Goal: Information Seeking & Learning: Learn about a topic

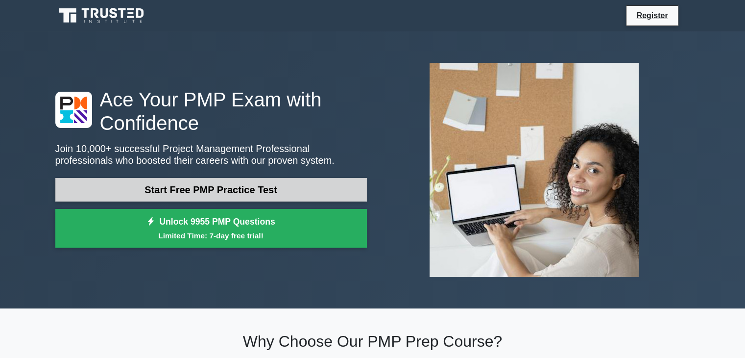
click at [264, 189] on link "Start Free PMP Practice Test" at bounding box center [211, 190] width 312 height 24
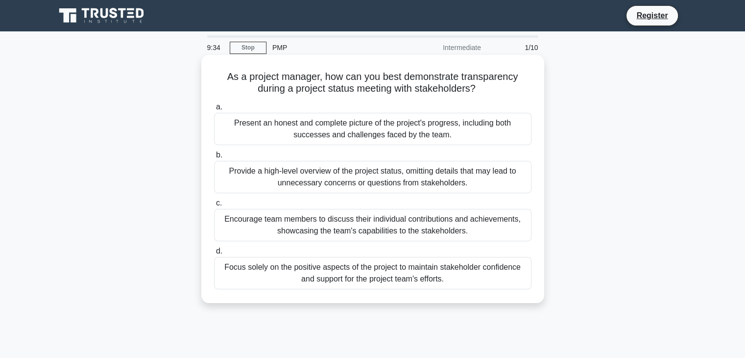
click at [388, 138] on div "Present an honest and complete picture of the project's progress, including bot…" at bounding box center [372, 129] width 317 height 32
click at [214, 110] on input "a. Present an honest and complete picture of the project's progress, including …" at bounding box center [214, 107] width 0 height 6
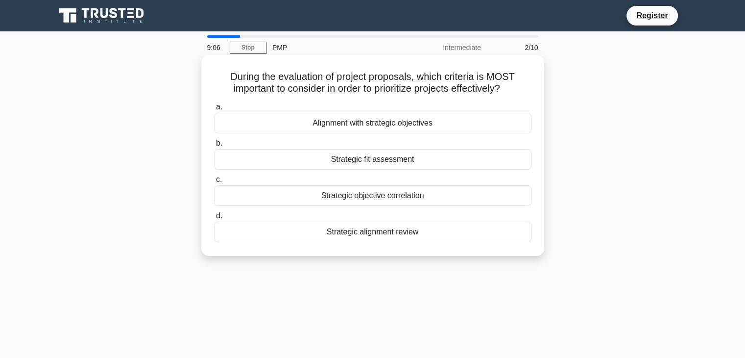
click at [398, 125] on div "Alignment with strategic objectives" at bounding box center [372, 123] width 317 height 21
click at [214, 110] on input "a. Alignment with strategic objectives" at bounding box center [214, 107] width 0 height 6
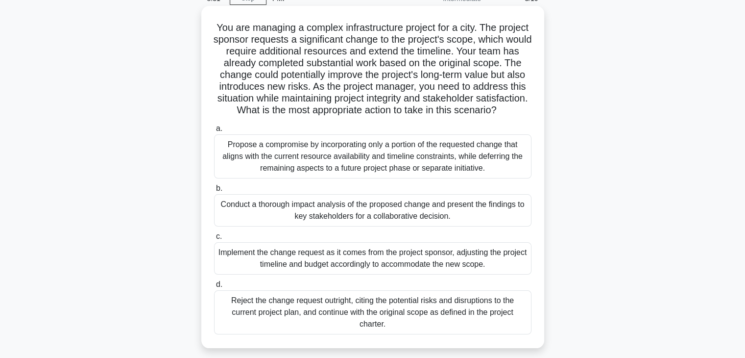
scroll to position [98, 0]
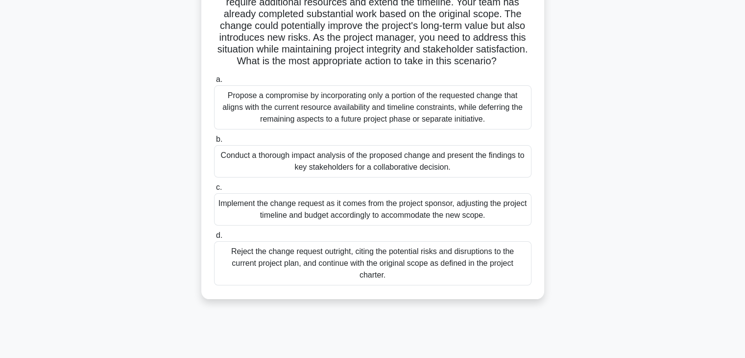
click at [335, 171] on div "Conduct a thorough impact analysis of the proposed change and present the findi…" at bounding box center [372, 161] width 317 height 32
click at [214, 143] on input "b. Conduct a thorough impact analysis of the proposed change and present the fi…" at bounding box center [214, 139] width 0 height 6
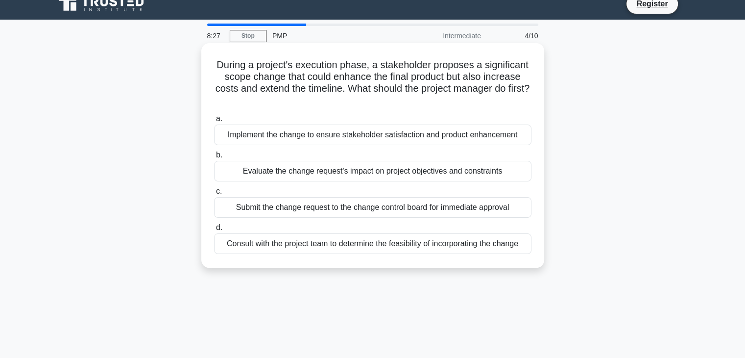
scroll to position [0, 0]
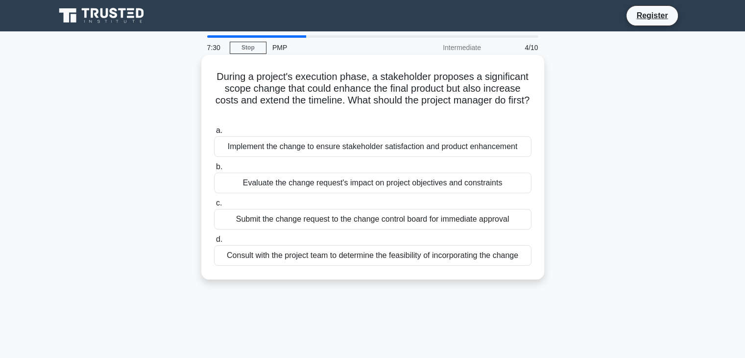
click at [400, 259] on div "Consult with the project team to determine the feasibility of incorporating the…" at bounding box center [372, 255] width 317 height 21
click at [214, 242] on input "d. Consult with the project team to determine the feasibility of incorporating …" at bounding box center [214, 239] width 0 height 6
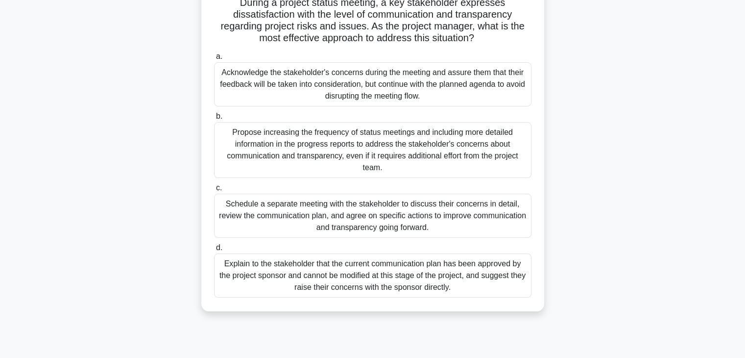
scroll to position [98, 0]
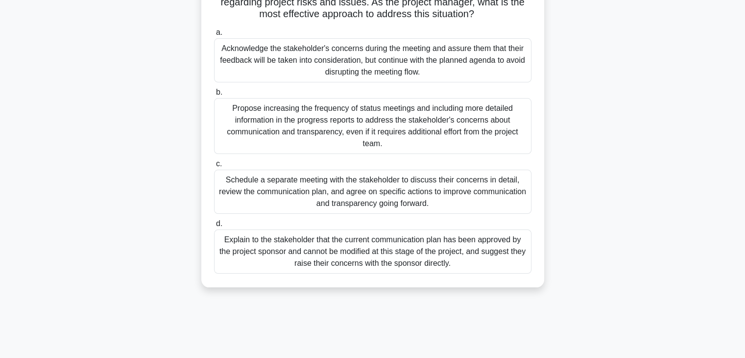
click at [365, 198] on div "Schedule a separate meeting with the stakeholder to discuss their concerns in d…" at bounding box center [372, 191] width 317 height 44
click at [214, 167] on input "c. Schedule a separate meeting with the stakeholder to discuss their concerns i…" at bounding box center [214, 164] width 0 height 6
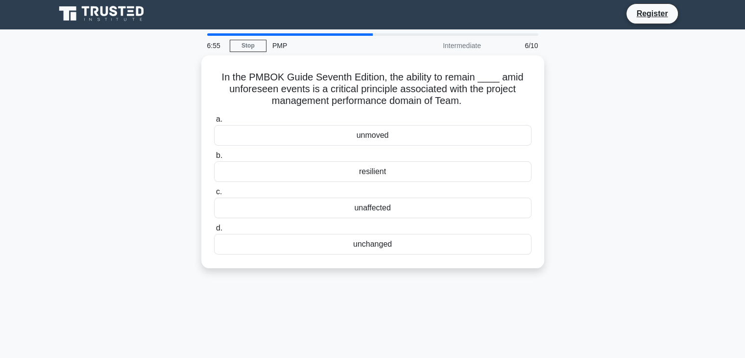
scroll to position [0, 0]
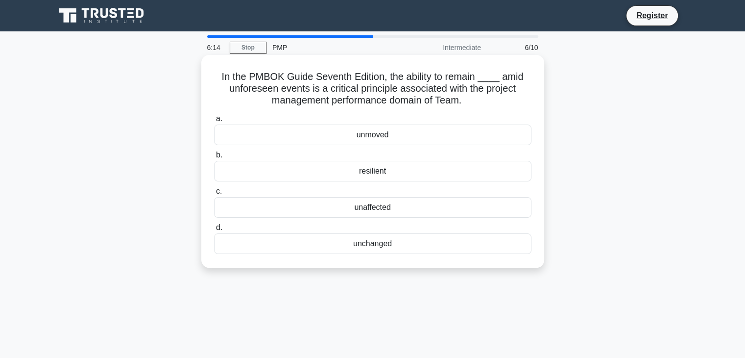
click at [382, 173] on div "resilient" at bounding box center [372, 171] width 317 height 21
click at [214, 158] on input "b. resilient" at bounding box center [214, 155] width 0 height 6
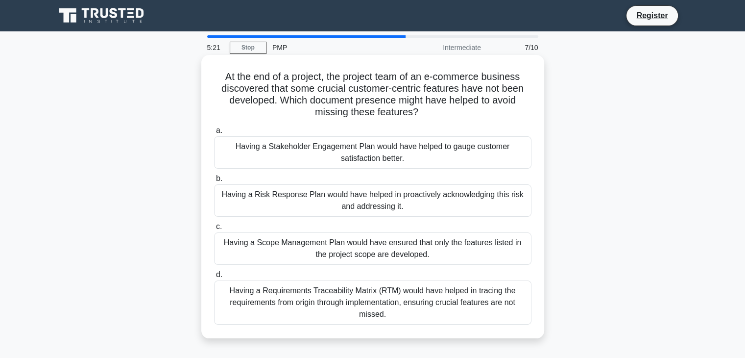
click at [418, 305] on div "Having a Requirements Traceability Matrix (RTM) would have helped in tracing th…" at bounding box center [372, 302] width 317 height 44
click at [214, 278] on input "d. Having a Requirements Traceability Matrix (RTM) would have helped in tracing…" at bounding box center [214, 274] width 0 height 6
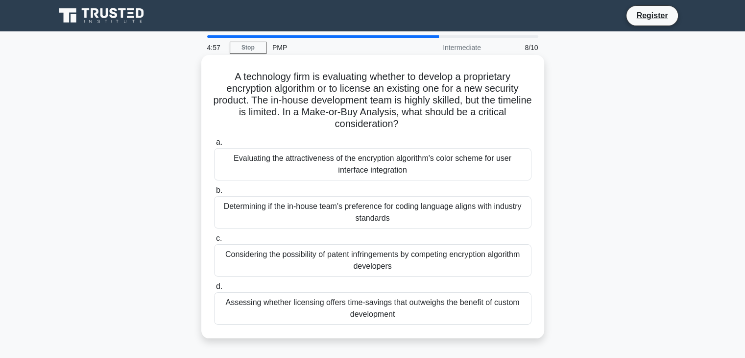
scroll to position [49, 0]
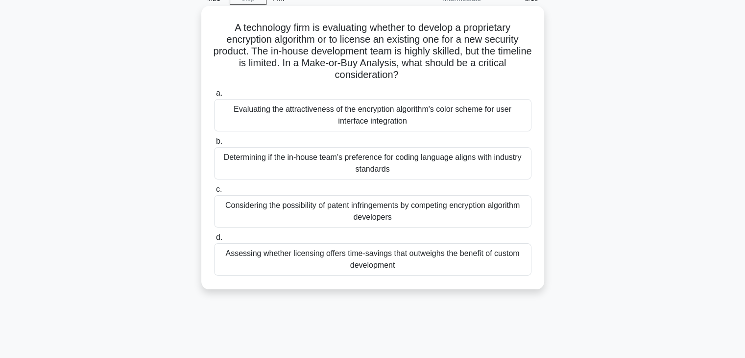
click at [379, 218] on div "Considering the possibility of patent infringements by competing encryption alg…" at bounding box center [372, 211] width 317 height 32
click at [214, 192] on input "c. Considering the possibility of patent infringements by competing encryption …" at bounding box center [214, 189] width 0 height 6
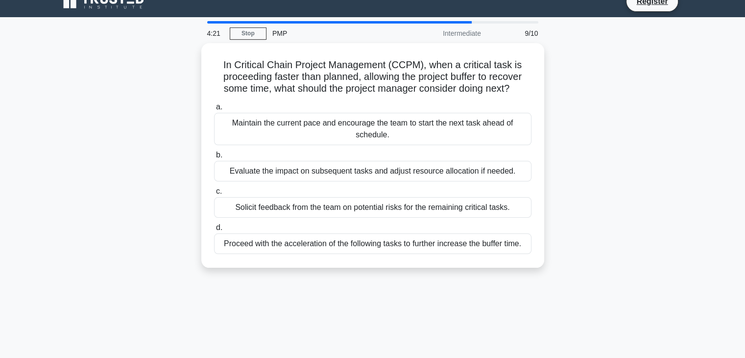
scroll to position [0, 0]
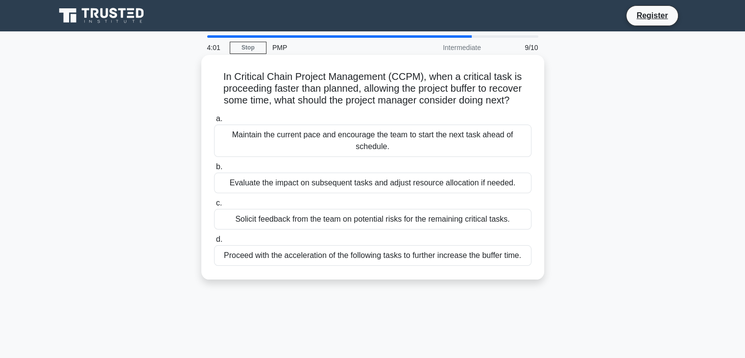
click at [347, 183] on div "Evaluate the impact on subsequent tasks and adjust resource allocation if neede…" at bounding box center [372, 182] width 317 height 21
click at [214, 170] on input "b. Evaluate the impact on subsequent tasks and adjust resource allocation if ne…" at bounding box center [214, 167] width 0 height 6
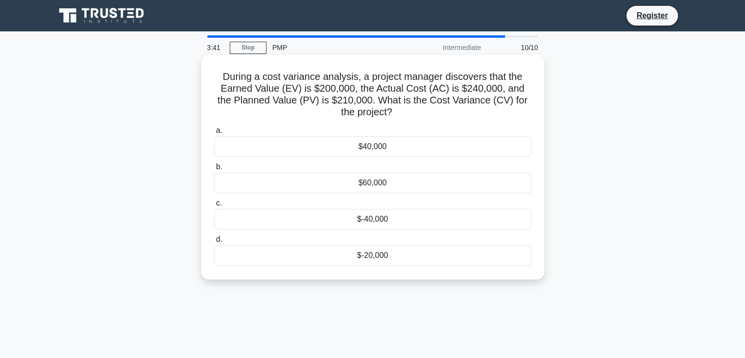
click at [379, 220] on div "$-40,000" at bounding box center [372, 219] width 317 height 21
click at [214, 206] on input "c. $-40,000" at bounding box center [214, 203] width 0 height 6
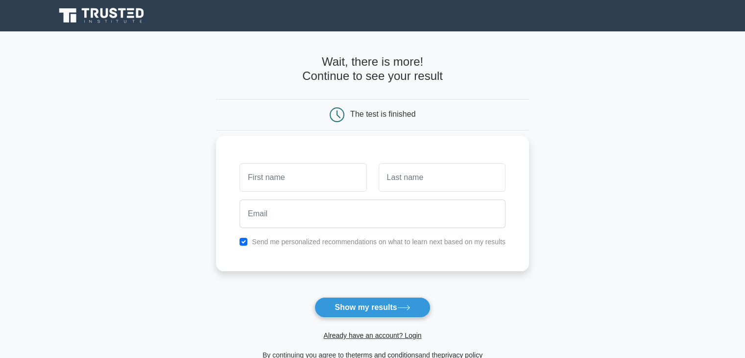
click at [322, 179] on input "text" at bounding box center [303, 177] width 127 height 28
type input "jide"
type input "tayo"
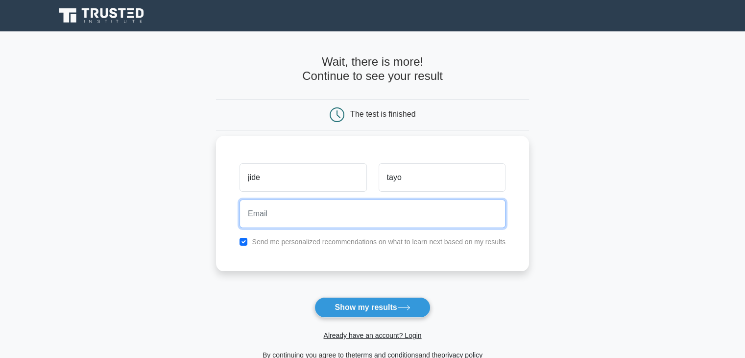
click at [298, 212] on input "email" at bounding box center [373, 213] width 266 height 28
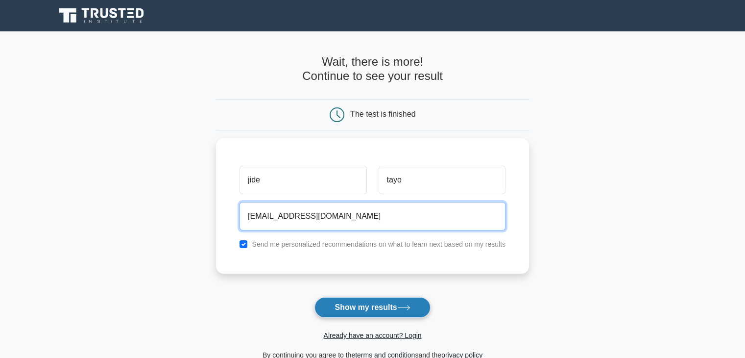
type input "jide.ajigo@gmail.com"
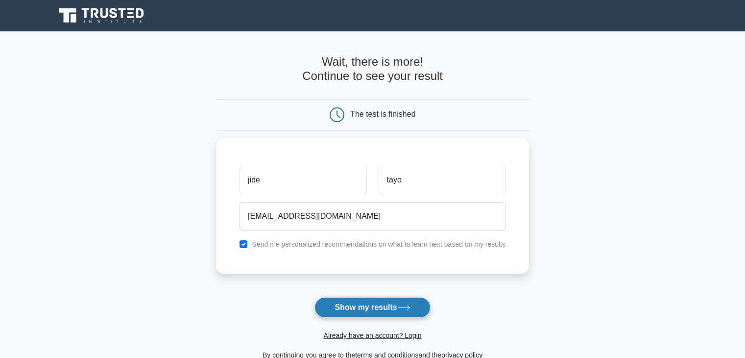
click at [361, 304] on button "Show my results" at bounding box center [372, 307] width 116 height 21
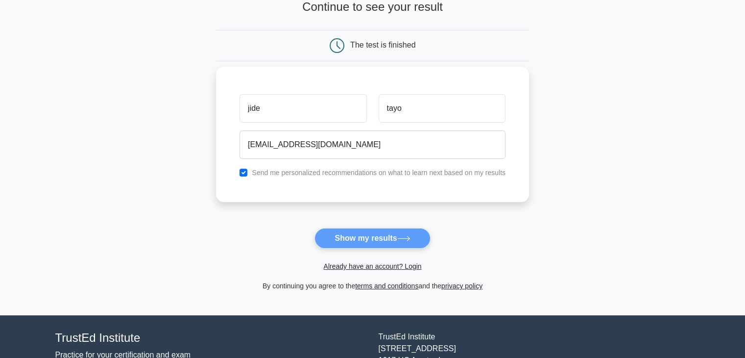
scroll to position [134, 0]
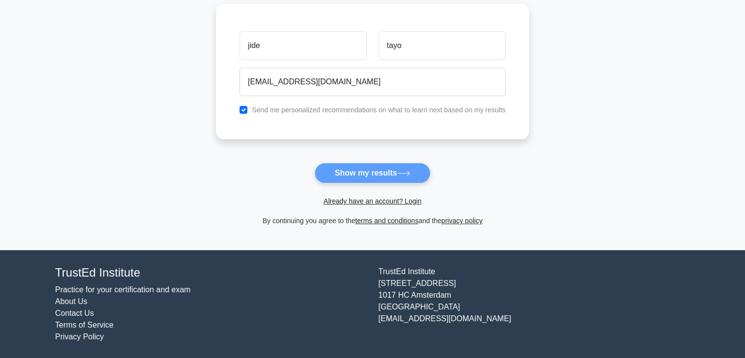
click at [387, 173] on form "Wait, there is more! Continue to see your result The test is finished jide tayo" at bounding box center [372, 74] width 313 height 306
click at [343, 172] on form "Wait, there is more! Continue to see your result The test is finished jide tayo" at bounding box center [372, 74] width 313 height 306
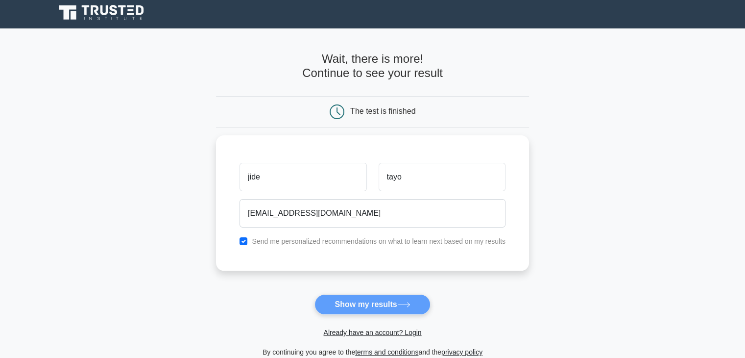
scroll to position [0, 0]
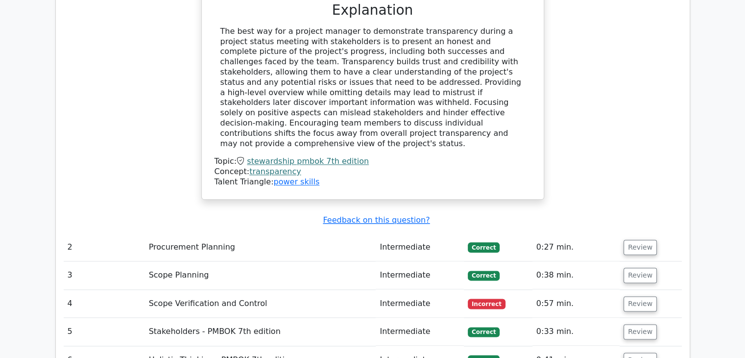
scroll to position [1176, 0]
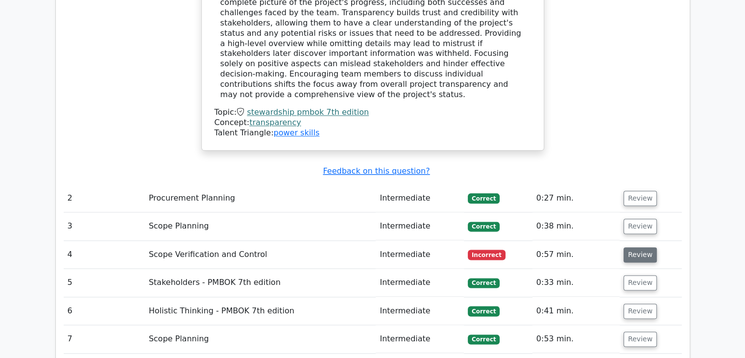
click at [636, 247] on button "Review" at bounding box center [640, 254] width 33 height 15
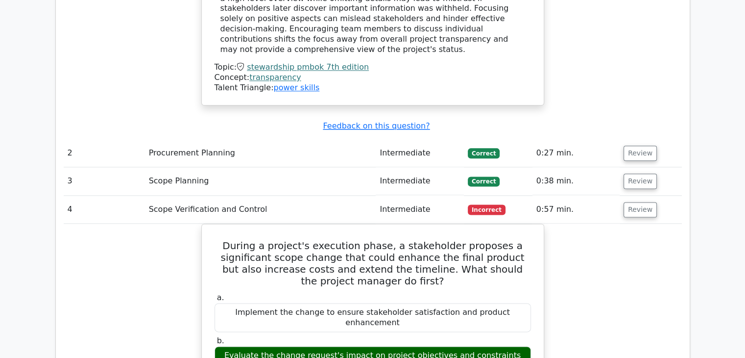
scroll to position [1225, 0]
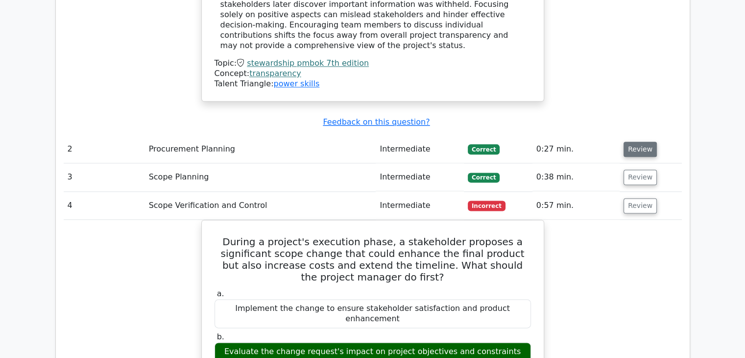
click at [636, 142] on button "Review" at bounding box center [640, 149] width 33 height 15
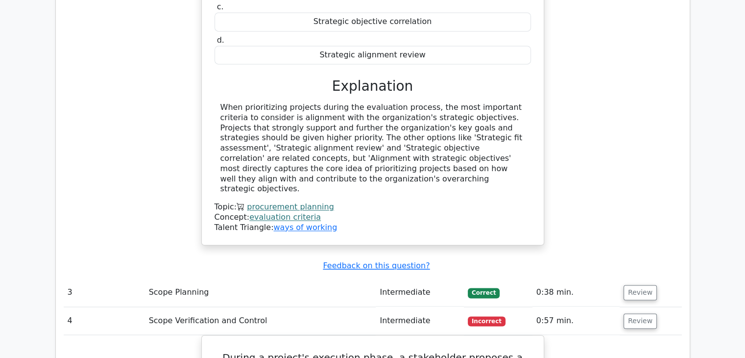
scroll to position [1518, 0]
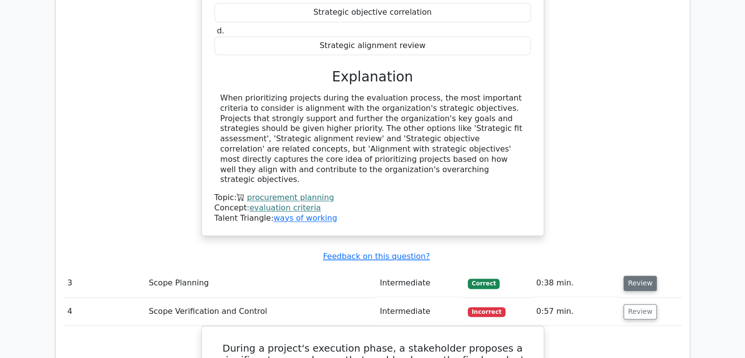
click at [629, 275] on button "Review" at bounding box center [640, 282] width 33 height 15
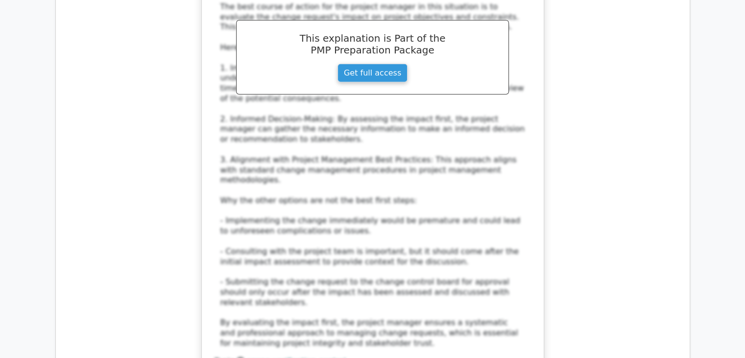
scroll to position [2939, 0]
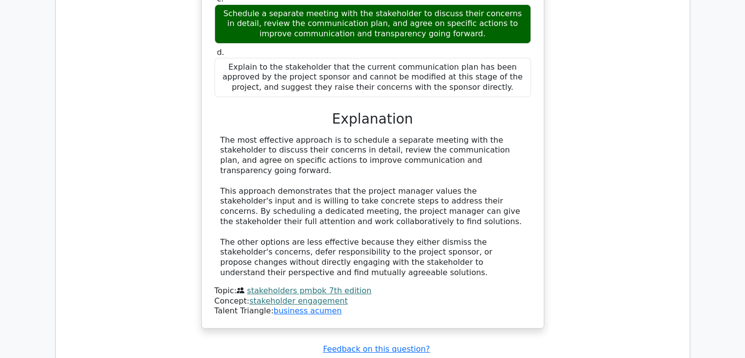
scroll to position [3576, 0]
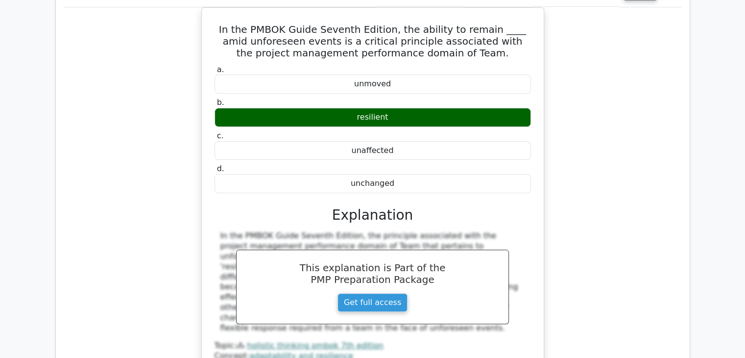
scroll to position [4016, 0]
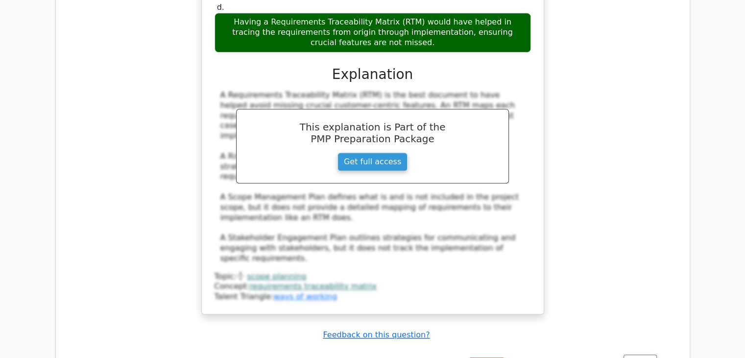
scroll to position [4604, 0]
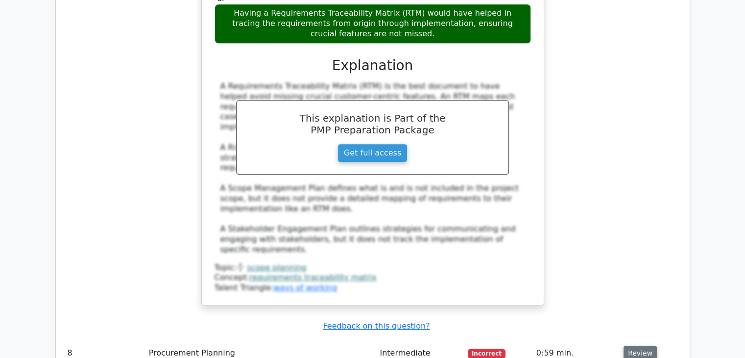
click at [635, 345] on button "Review" at bounding box center [640, 352] width 33 height 15
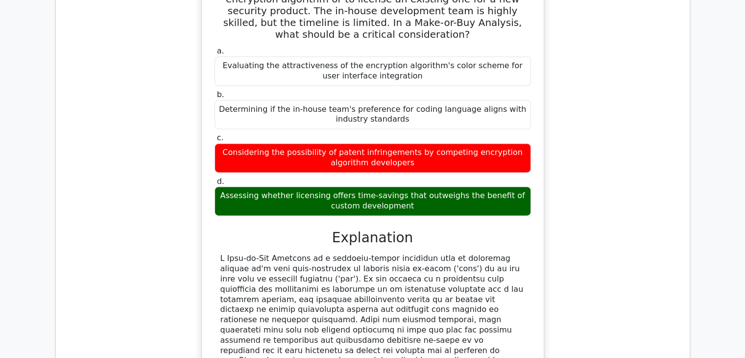
scroll to position [5094, 0]
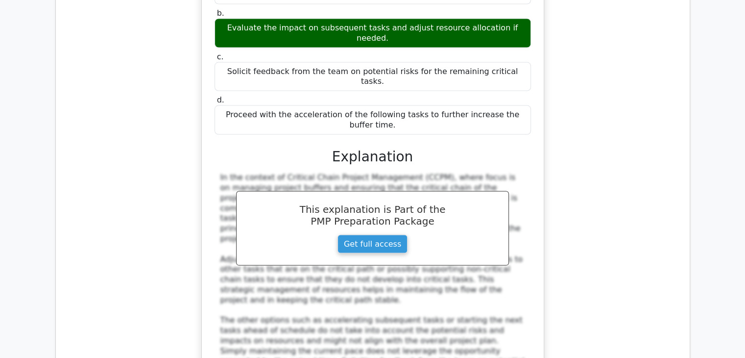
scroll to position [5731, 0]
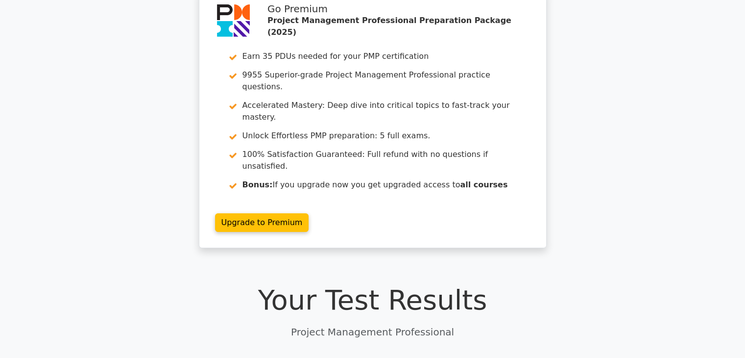
scroll to position [0, 0]
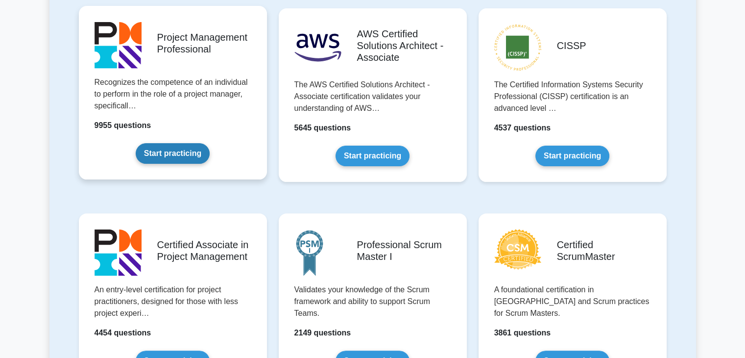
scroll to position [245, 0]
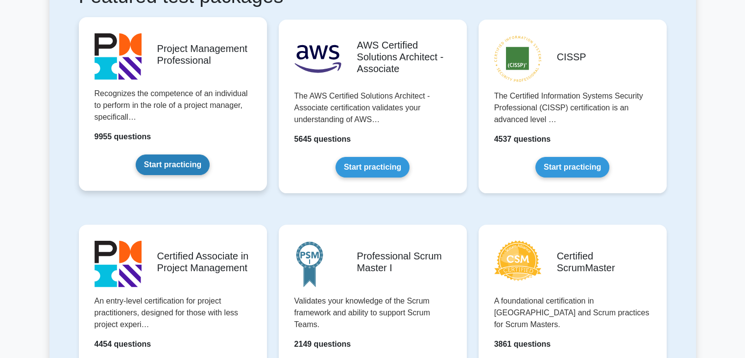
click at [193, 154] on link "Start practicing" at bounding box center [173, 164] width 74 height 21
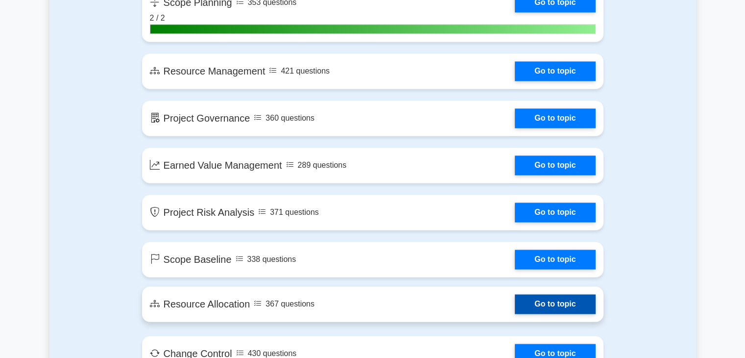
scroll to position [1469, 0]
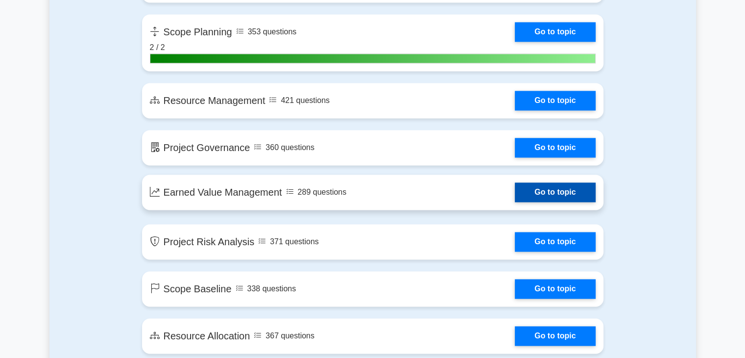
click at [525, 191] on link "Go to topic" at bounding box center [555, 192] width 80 height 20
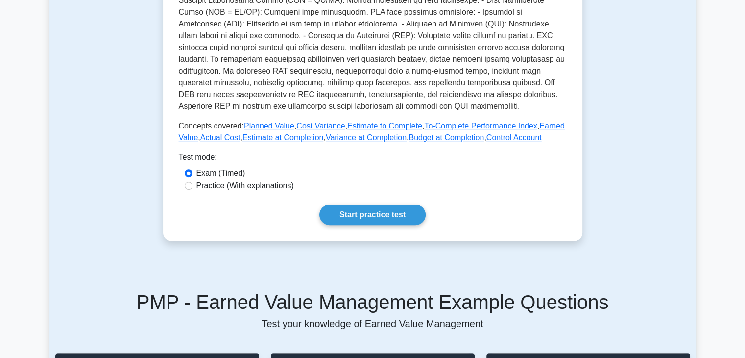
scroll to position [343, 0]
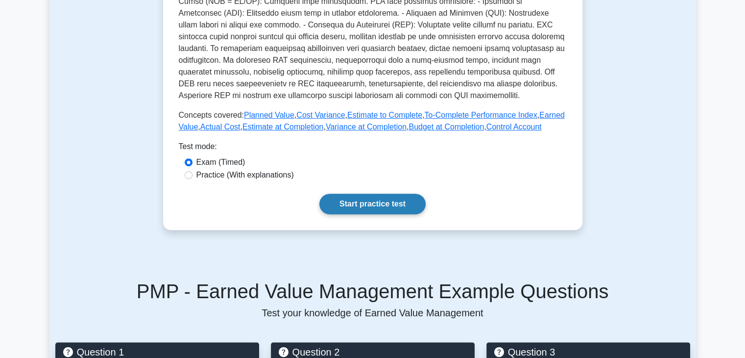
click at [343, 204] on link "Start practice test" at bounding box center [372, 203] width 106 height 21
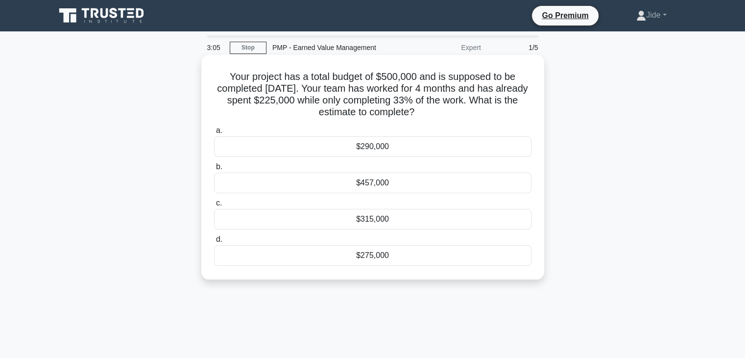
click at [392, 188] on div "$457,000" at bounding box center [372, 182] width 317 height 21
click at [214, 170] on input "b. $457,000" at bounding box center [214, 167] width 0 height 6
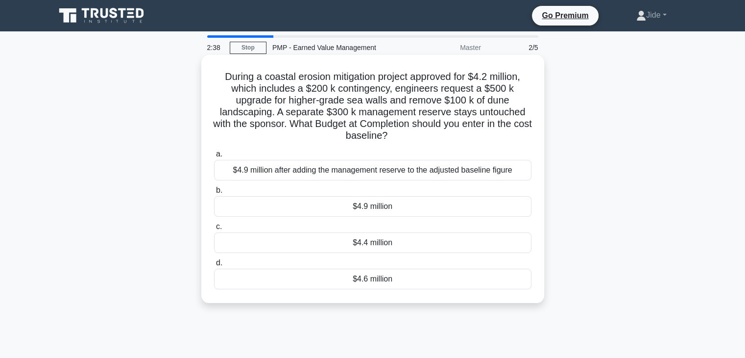
click at [391, 173] on div "$4.9 million after adding the management reserve to the adjusted baseline figure" at bounding box center [372, 170] width 317 height 21
click at [214, 157] on input "a. $4.9 million after adding the management reserve to the adjusted baseline fi…" at bounding box center [214, 154] width 0 height 6
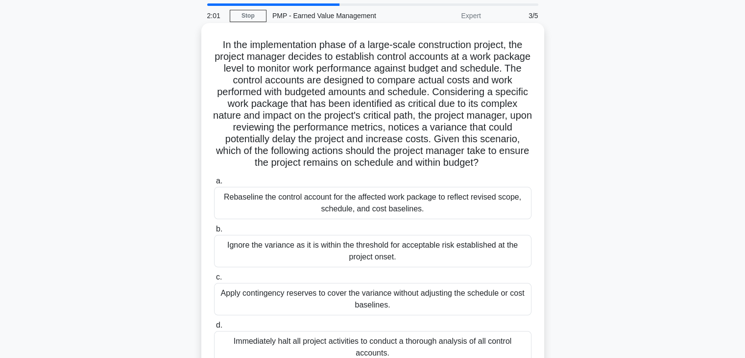
scroll to position [98, 0]
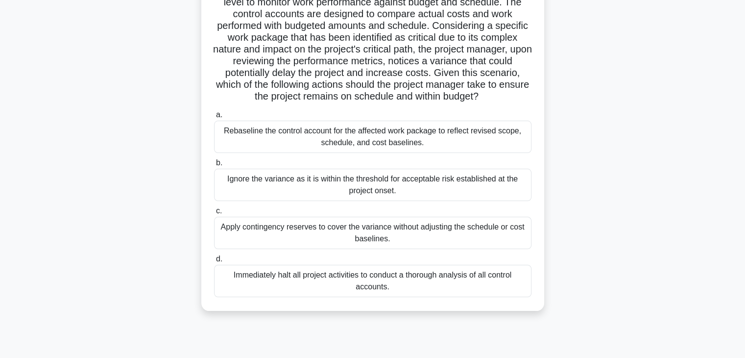
click at [401, 153] on div "Rebaseline the control account for the affected work package to reflect revised…" at bounding box center [372, 136] width 317 height 32
click at [214, 118] on input "a. Rebaseline the control account for the affected work package to reflect revi…" at bounding box center [214, 115] width 0 height 6
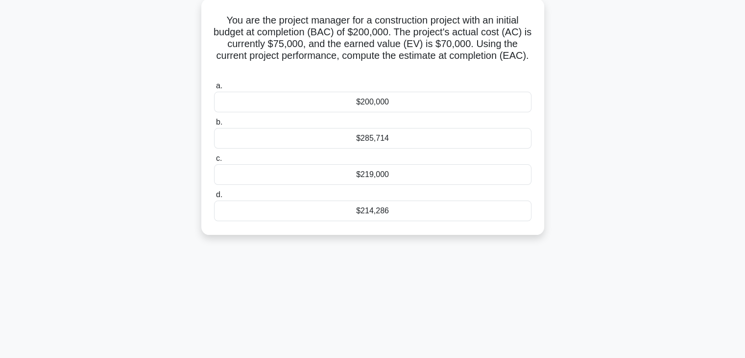
scroll to position [0, 0]
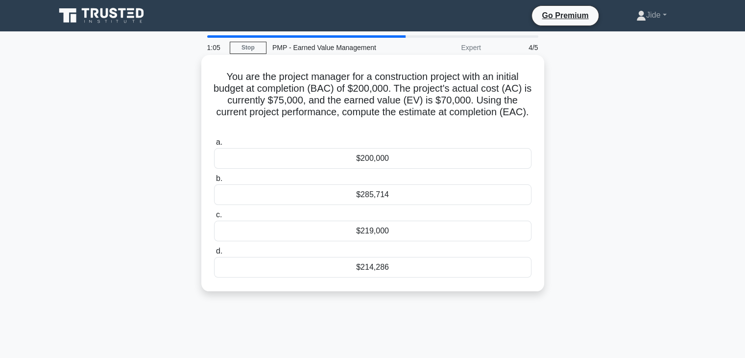
click at [386, 162] on div "$200,000" at bounding box center [372, 158] width 317 height 21
click at [214, 145] on input "a. $200,000" at bounding box center [214, 142] width 0 height 6
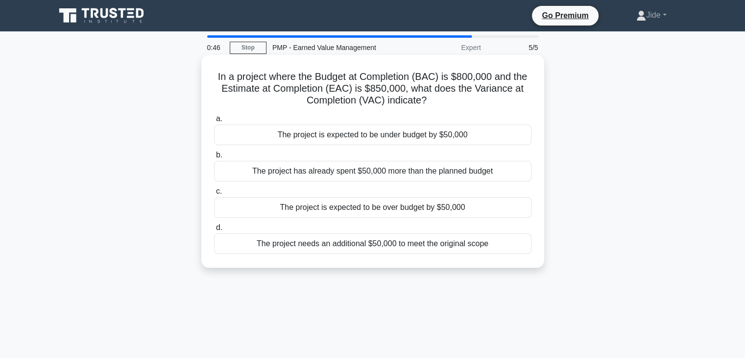
click at [365, 174] on div "The project has already spent $50,000 more than the planned budget" at bounding box center [372, 171] width 317 height 21
click at [214, 158] on input "b. The project has already spent $50,000 more than the planned budget" at bounding box center [214, 155] width 0 height 6
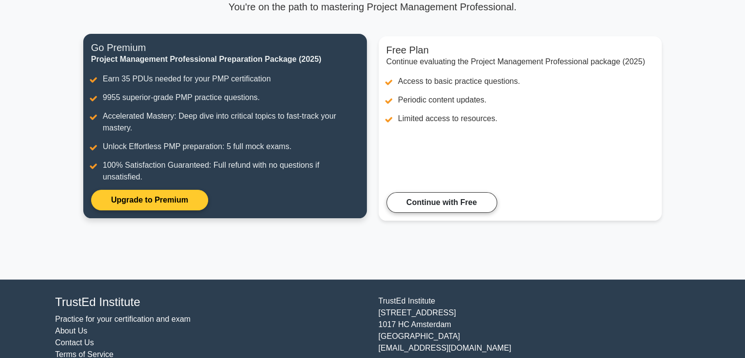
scroll to position [127, 0]
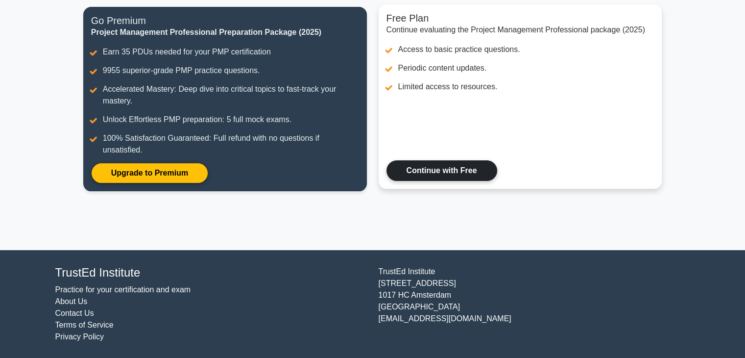
click at [417, 165] on link "Continue with Free" at bounding box center [441, 170] width 111 height 21
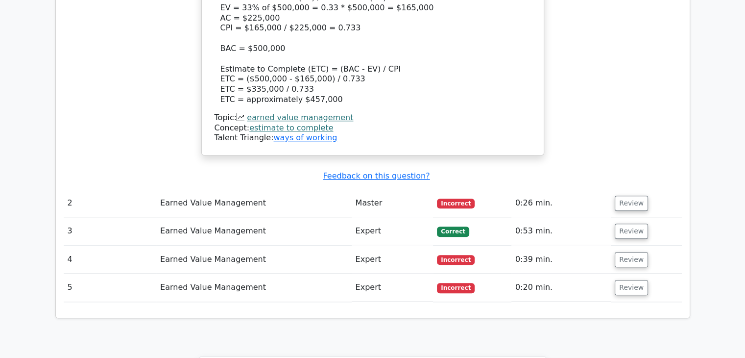
scroll to position [1078, 0]
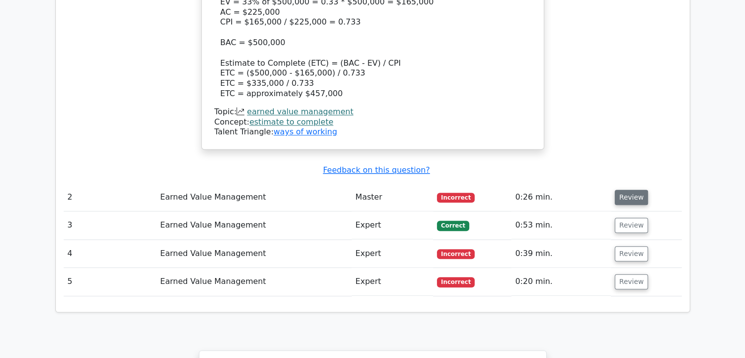
click at [624, 190] on button "Review" at bounding box center [631, 197] width 33 height 15
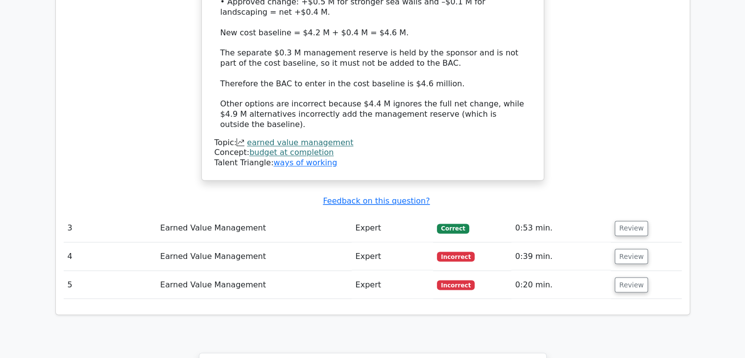
scroll to position [1616, 0]
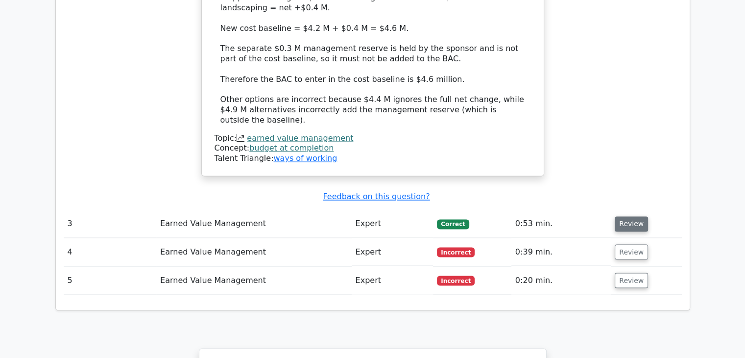
drag, startPoint x: 625, startPoint y: 147, endPoint x: 620, endPoint y: 150, distance: 5.0
click at [622, 216] on button "Review" at bounding box center [631, 223] width 33 height 15
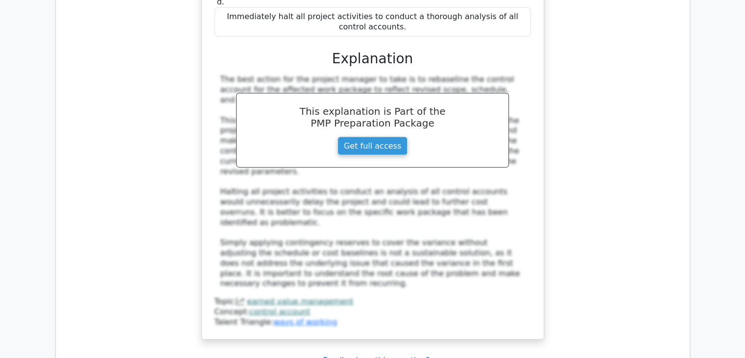
scroll to position [2253, 0]
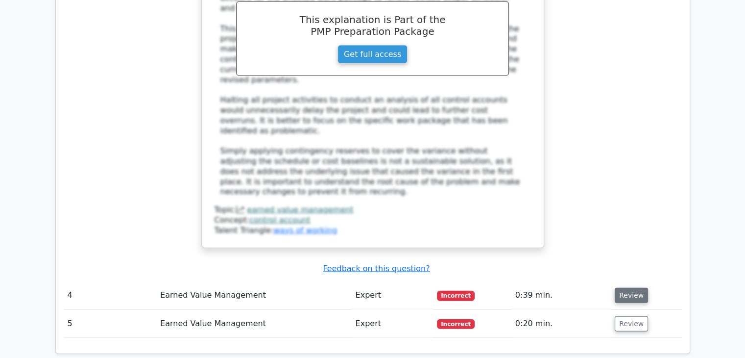
click at [633, 288] on button "Review" at bounding box center [631, 295] width 33 height 15
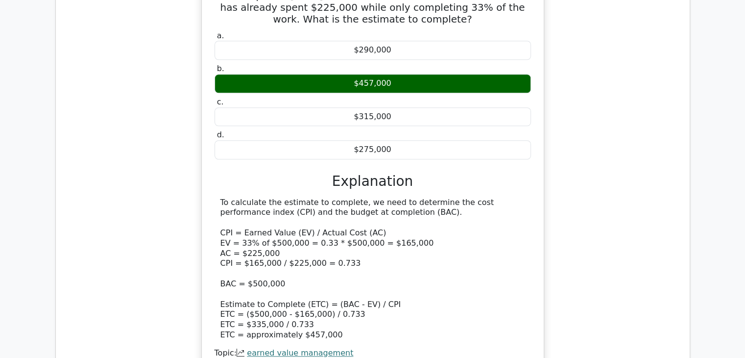
scroll to position [833, 0]
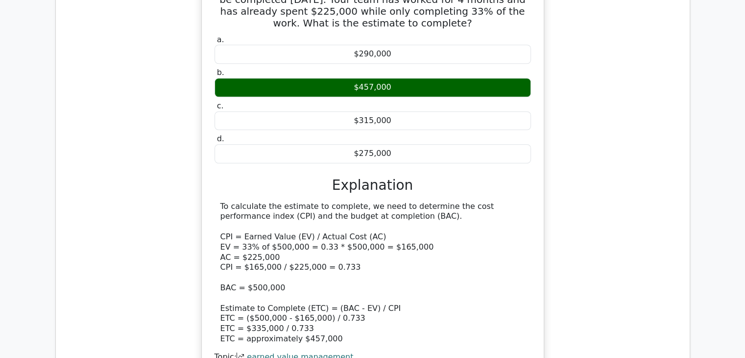
click at [591, 78] on div "Your project has a total budget of $500,000 and is supposed to be completed in …" at bounding box center [373, 186] width 618 height 441
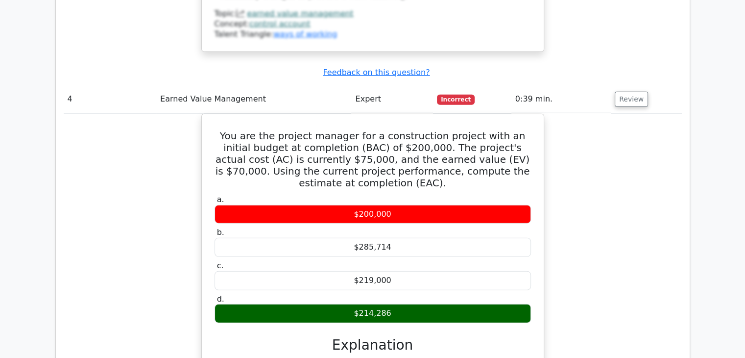
scroll to position [2400, 0]
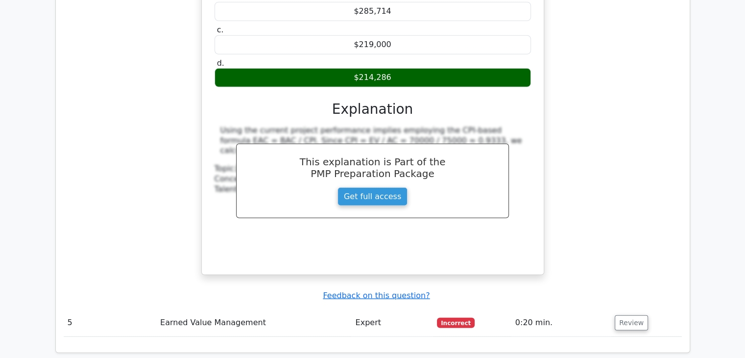
scroll to position [2743, 0]
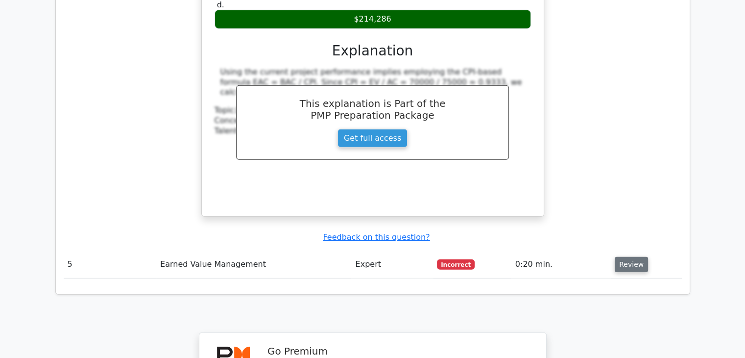
click at [638, 257] on button "Review" at bounding box center [631, 264] width 33 height 15
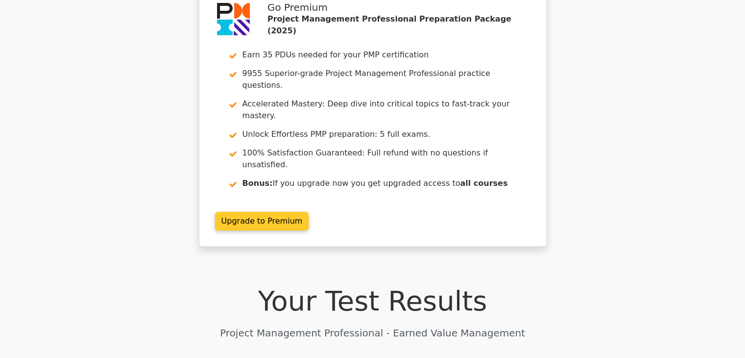
scroll to position [0, 0]
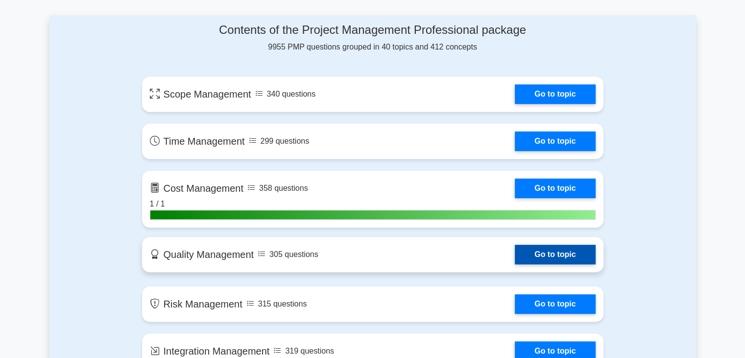
scroll to position [637, 0]
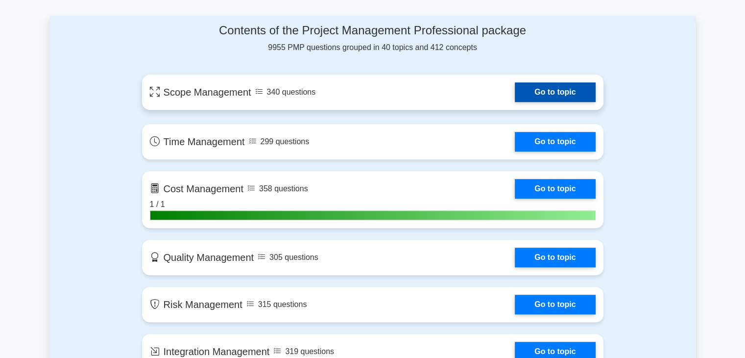
click at [546, 94] on link "Go to topic" at bounding box center [555, 92] width 80 height 20
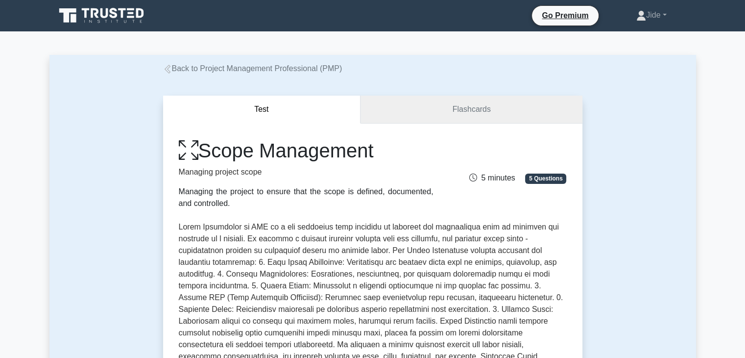
click at [477, 114] on link "Flashcards" at bounding box center [471, 110] width 221 height 28
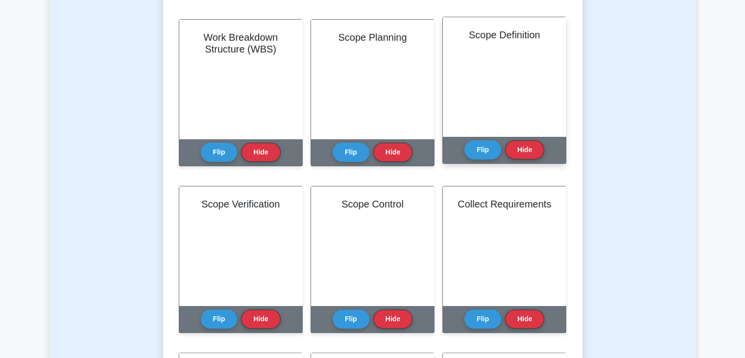
scroll to position [245, 0]
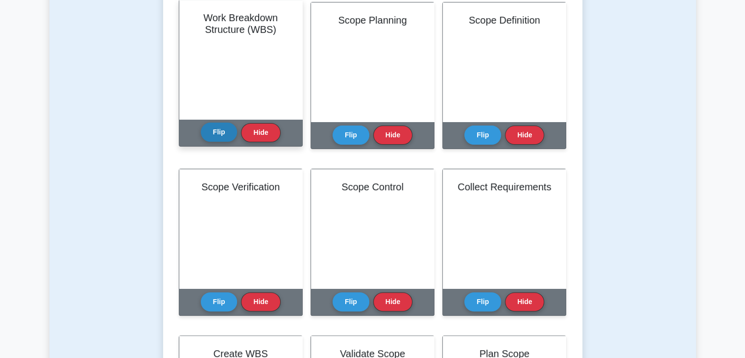
click at [227, 139] on button "Flip" at bounding box center [219, 131] width 37 height 19
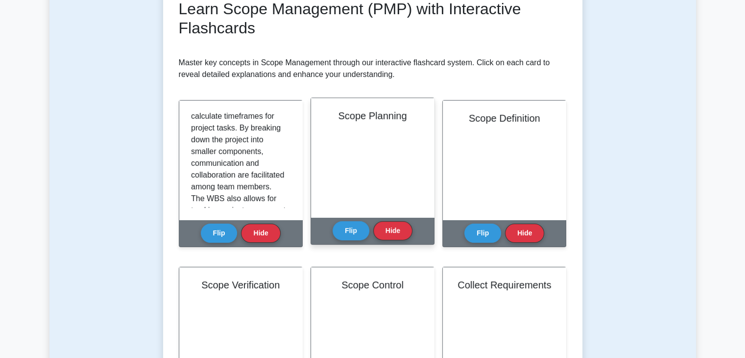
scroll to position [147, 0]
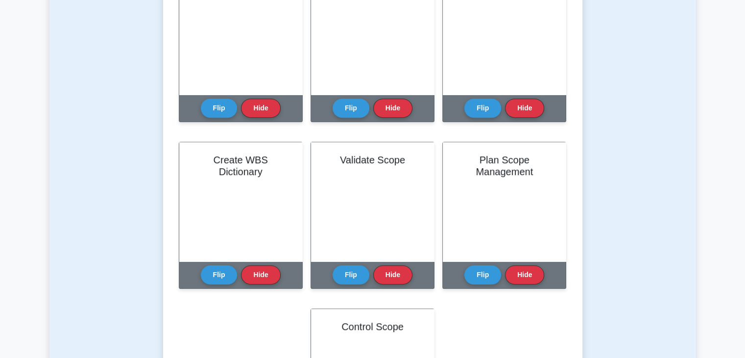
scroll to position [490, 0]
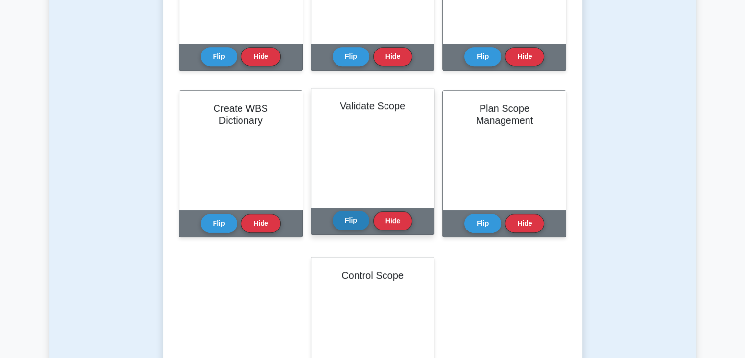
click at [345, 220] on button "Flip" at bounding box center [351, 220] width 37 height 19
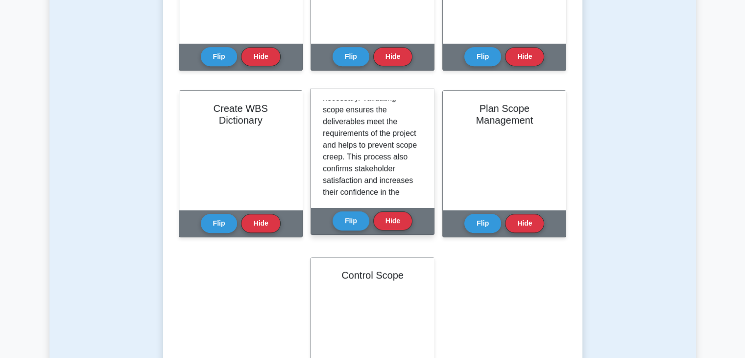
scroll to position [229, 0]
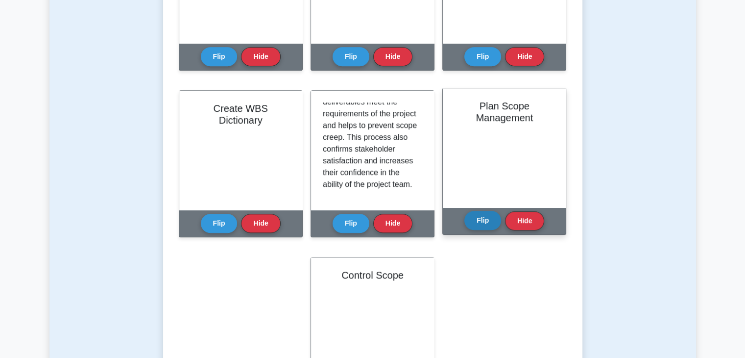
click at [482, 218] on button "Flip" at bounding box center [482, 220] width 37 height 19
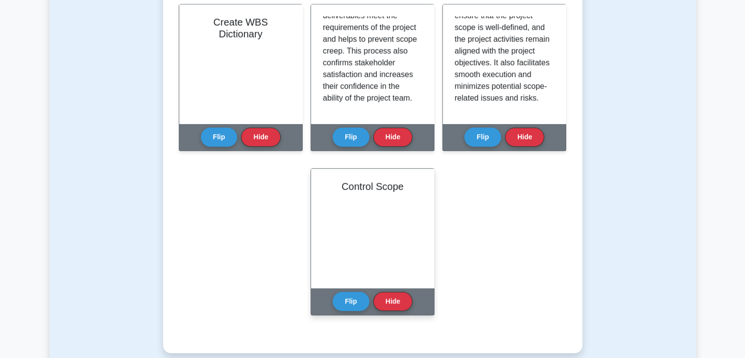
scroll to position [588, 0]
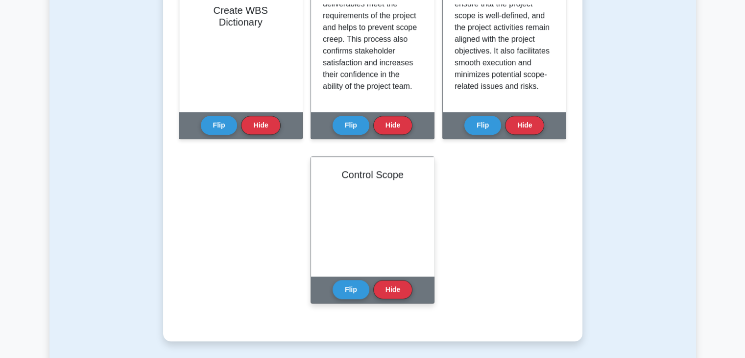
click at [372, 229] on div "Control Scope" at bounding box center [372, 216] width 123 height 119
click at [351, 289] on button "Flip" at bounding box center [351, 288] width 37 height 19
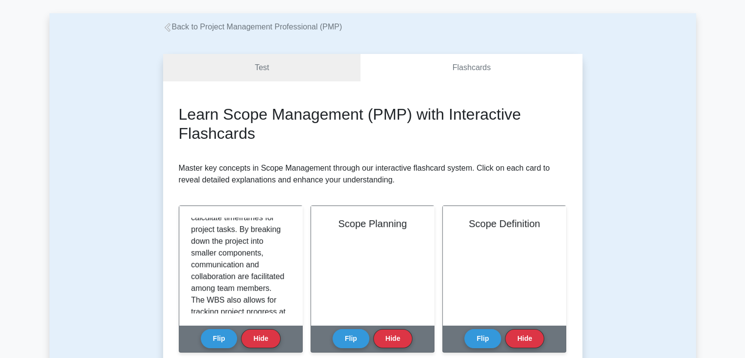
scroll to position [0, 0]
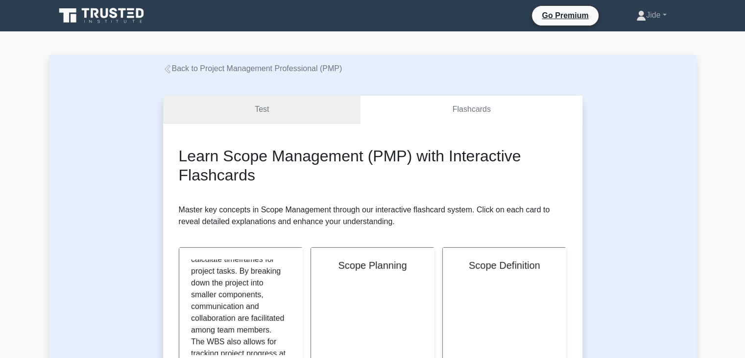
click at [284, 102] on link "Test" at bounding box center [262, 110] width 198 height 28
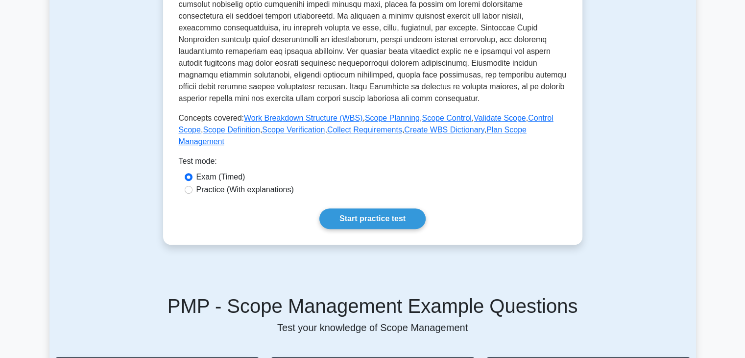
scroll to position [343, 0]
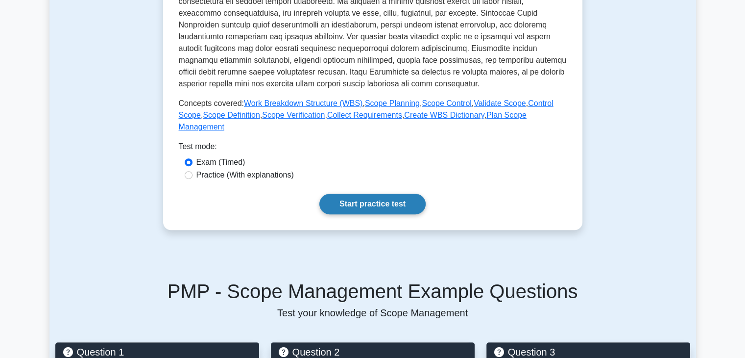
click at [376, 193] on link "Start practice test" at bounding box center [372, 203] width 106 height 21
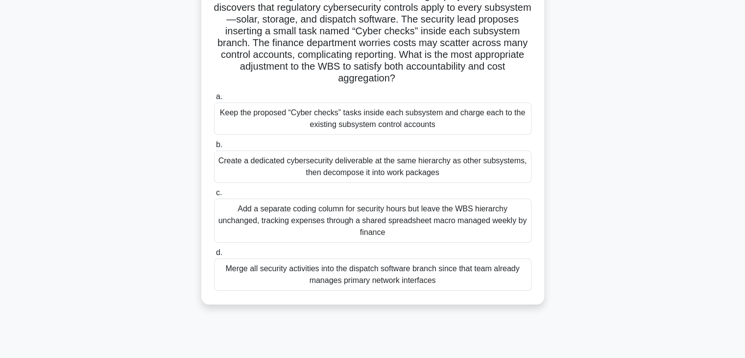
scroll to position [98, 0]
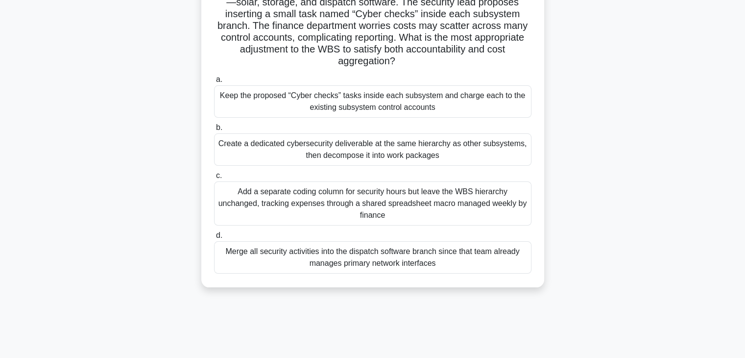
click at [370, 145] on div "Create a dedicated cybersecurity deliverable at the same hierarchy as other sub…" at bounding box center [372, 149] width 317 height 32
click at [214, 131] on input "b. Create a dedicated cybersecurity deliverable at the same hierarchy as other …" at bounding box center [214, 127] width 0 height 6
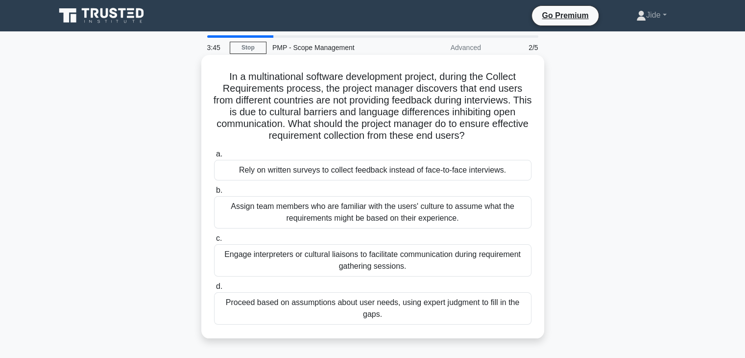
scroll to position [49, 0]
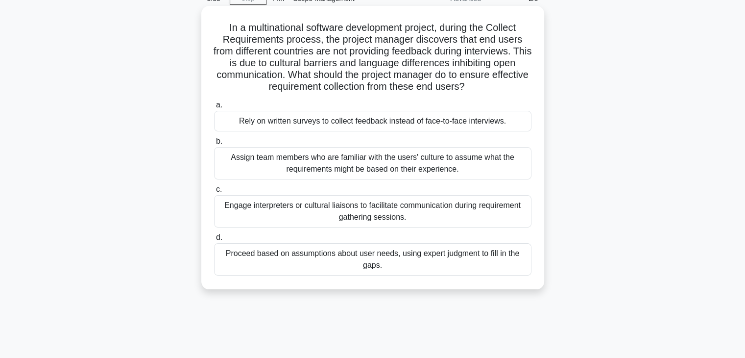
click at [374, 213] on div "Engage interpreters or cultural liaisons to facilitate communication during req…" at bounding box center [372, 211] width 317 height 32
click at [214, 192] on input "c. Engage interpreters or cultural liaisons to facilitate communication during …" at bounding box center [214, 189] width 0 height 6
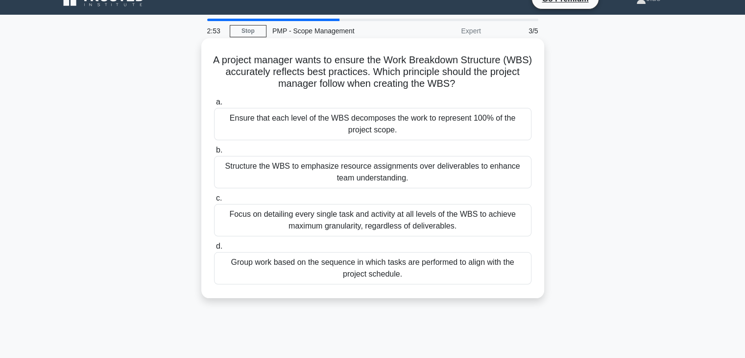
scroll to position [0, 0]
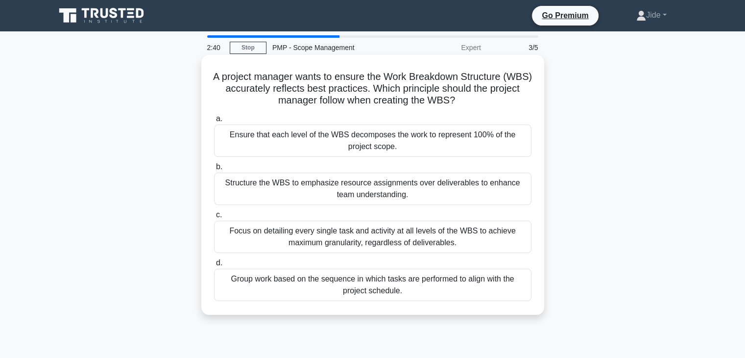
click at [402, 146] on div "Ensure that each level of the WBS decomposes the work to represent 100% of the …" at bounding box center [372, 140] width 317 height 32
click at [214, 122] on input "a. Ensure that each level of the WBS decomposes the work to represent 100% of t…" at bounding box center [214, 119] width 0 height 6
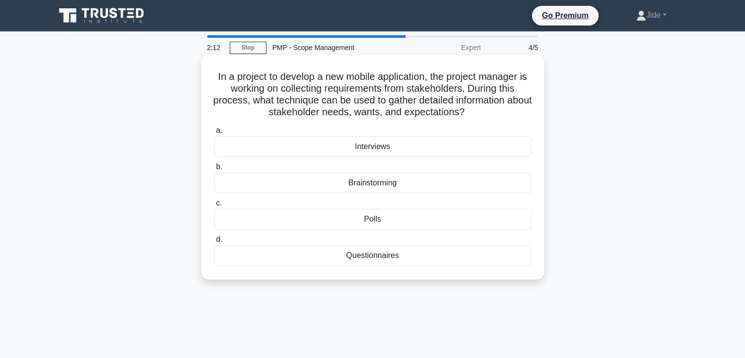
click at [405, 254] on div "Questionnaires" at bounding box center [372, 255] width 317 height 21
click at [214, 242] on input "d. Questionnaires" at bounding box center [214, 239] width 0 height 6
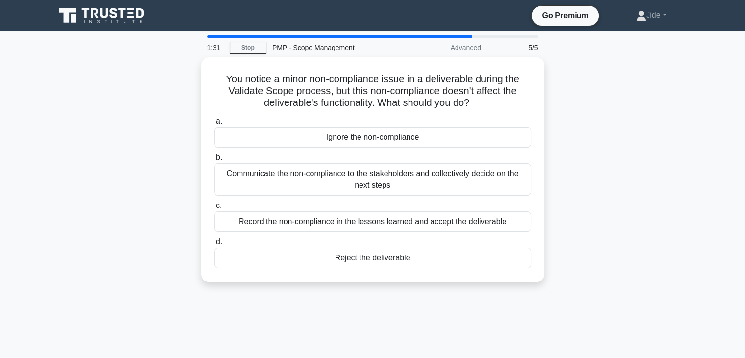
click at [667, 131] on div "You notice a minor non-compliance issue in a deliverable during the Validate Sc…" at bounding box center [372, 175] width 647 height 236
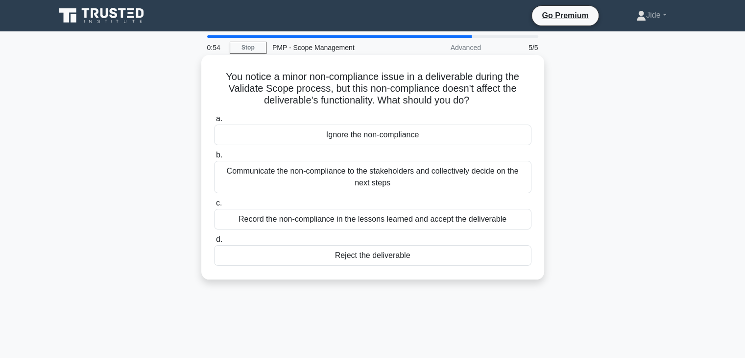
click at [451, 218] on div "Record the non-compliance in the lessons learned and accept the deliverable" at bounding box center [372, 219] width 317 height 21
click at [214, 206] on input "c. Record the non-compliance in the lessons learned and accept the deliverable" at bounding box center [214, 203] width 0 height 6
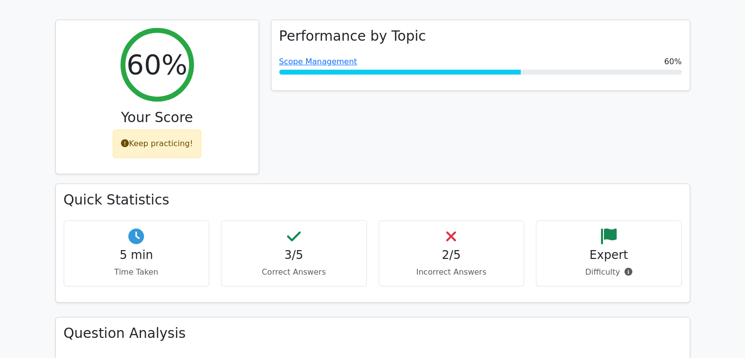
scroll to position [441, 0]
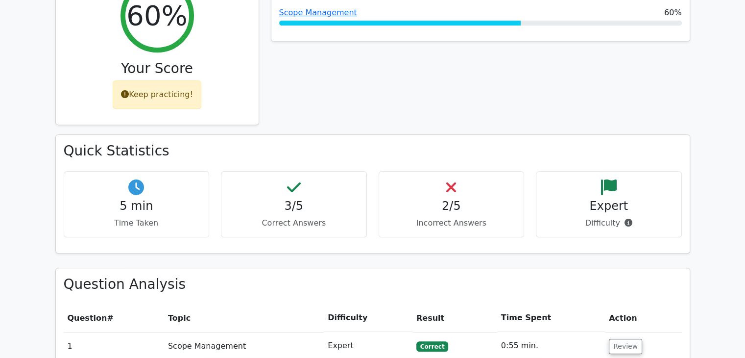
click at [663, 135] on div "Quick Statistics 5 min Time Taken 3/5 Correct Answers 2/5 Incorrect Answers Exp…" at bounding box center [373, 194] width 634 height 118
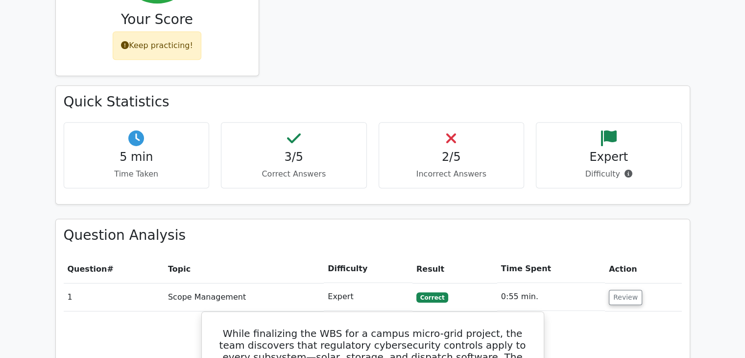
scroll to position [539, 0]
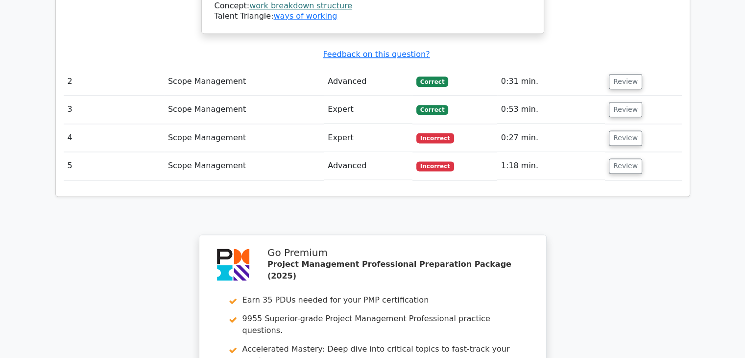
scroll to position [1323, 0]
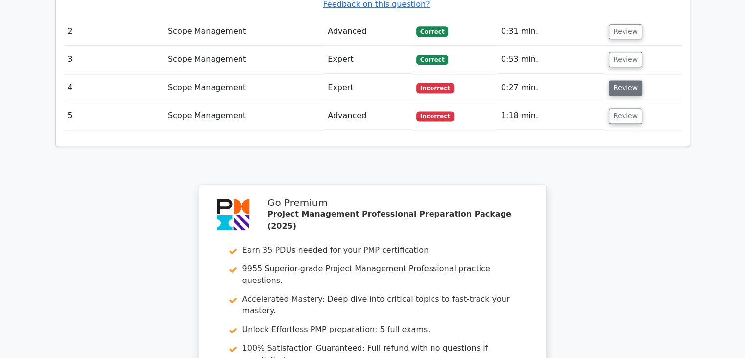
click at [616, 80] on button "Review" at bounding box center [625, 87] width 33 height 15
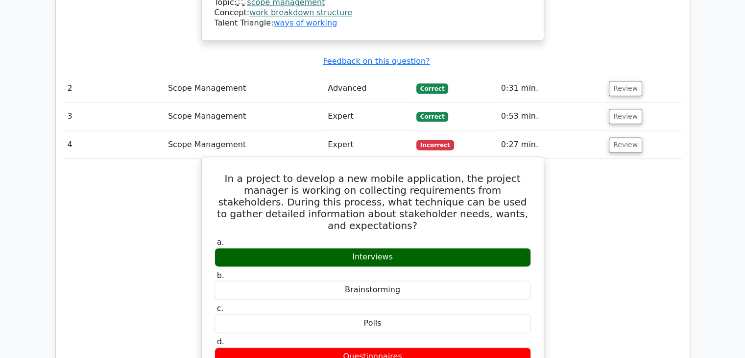
scroll to position [1274, 0]
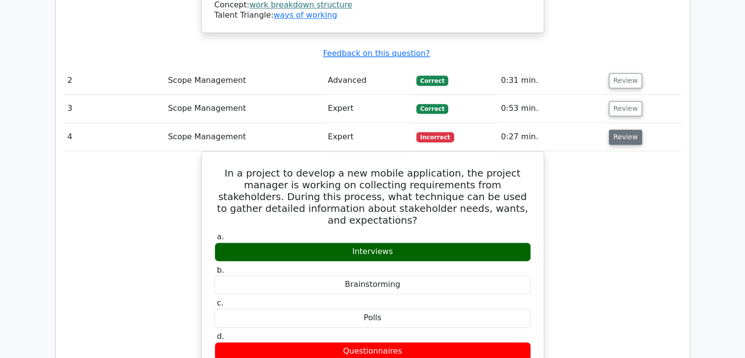
click at [619, 129] on button "Review" at bounding box center [625, 136] width 33 height 15
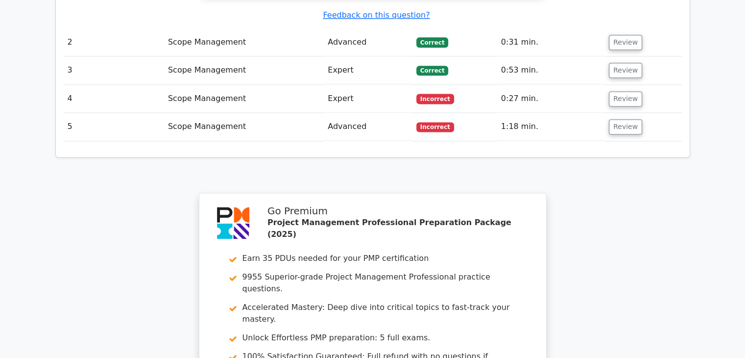
scroll to position [1315, 0]
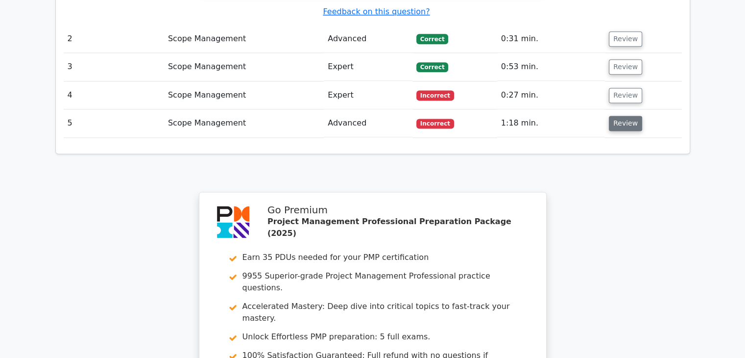
click at [623, 116] on button "Review" at bounding box center [625, 123] width 33 height 15
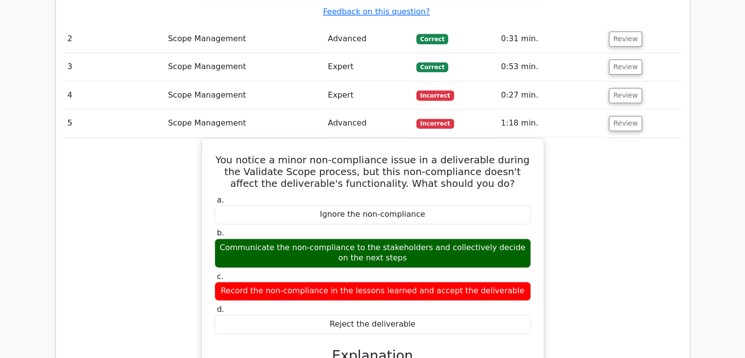
scroll to position [1413, 0]
